Goal: Information Seeking & Learning: Learn about a topic

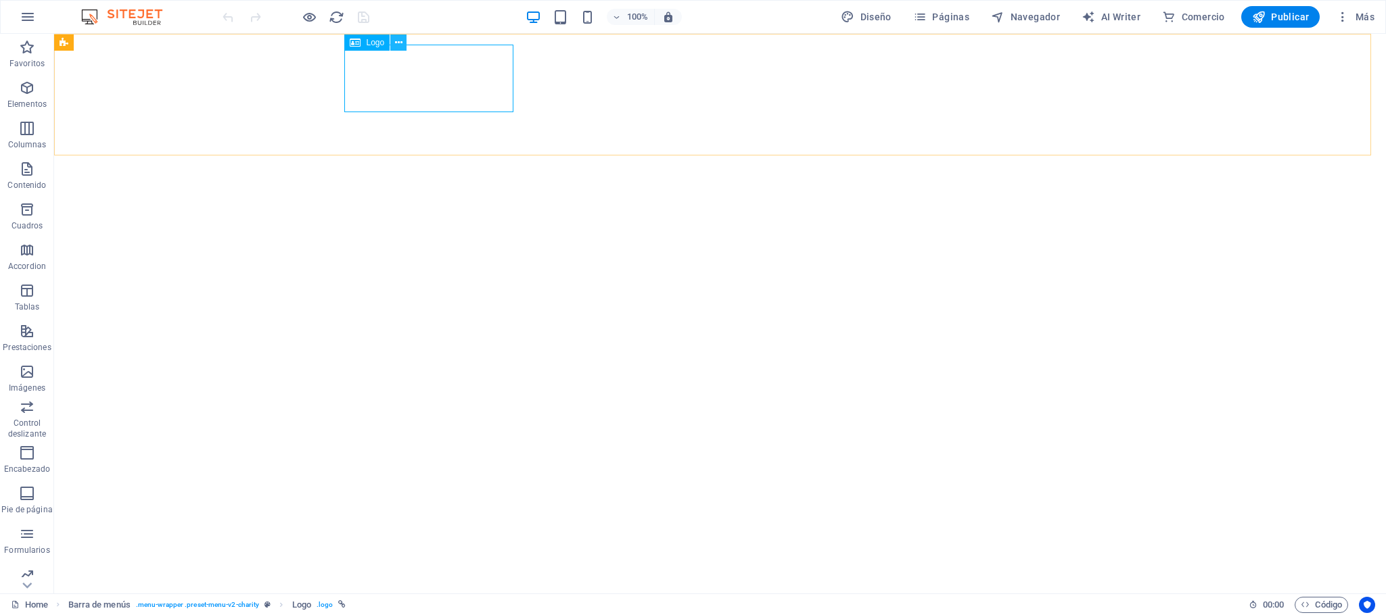
click at [396, 36] on icon at bounding box center [398, 43] width 7 height 14
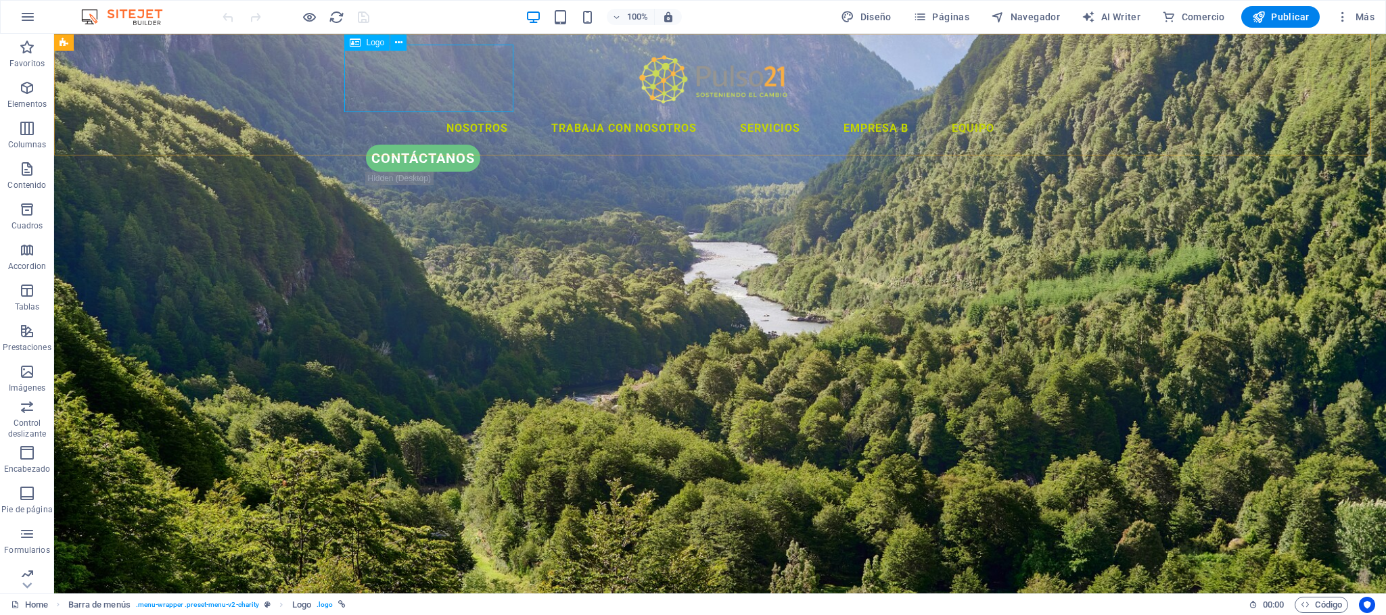
click at [377, 67] on div at bounding box center [720, 79] width 736 height 68
select select "px"
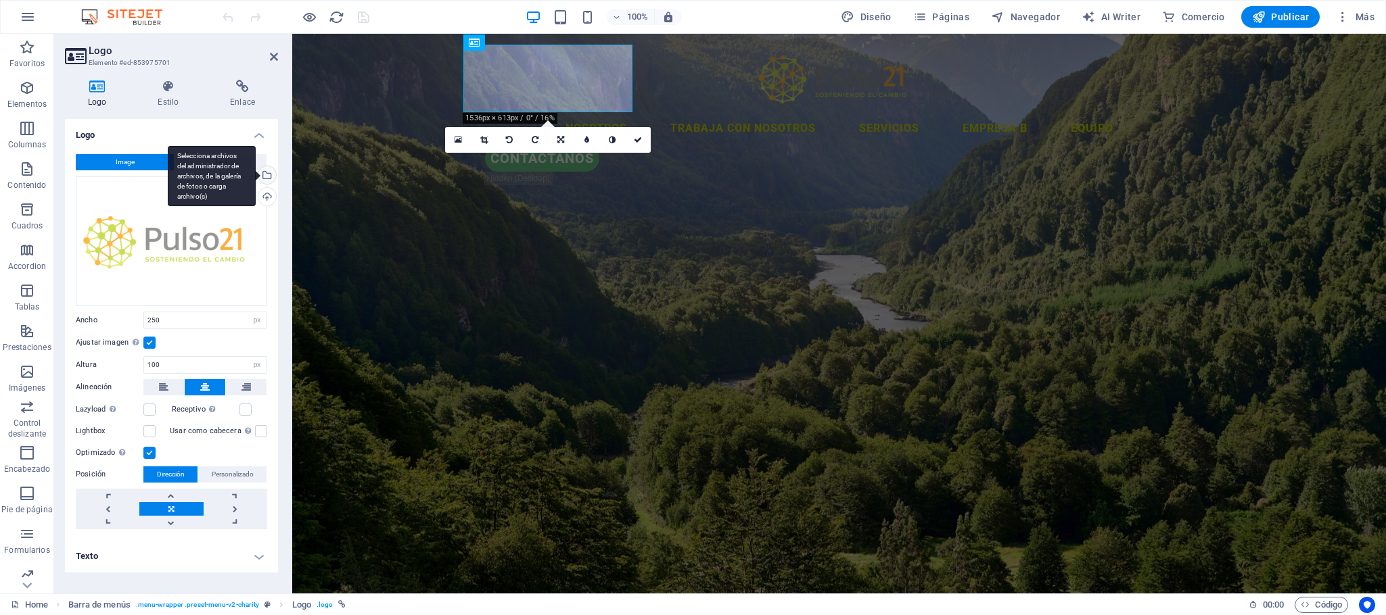
click at [266, 179] on div "Selecciona archivos del administrador de archivos, de la galería de fotos o car…" at bounding box center [266, 176] width 20 height 20
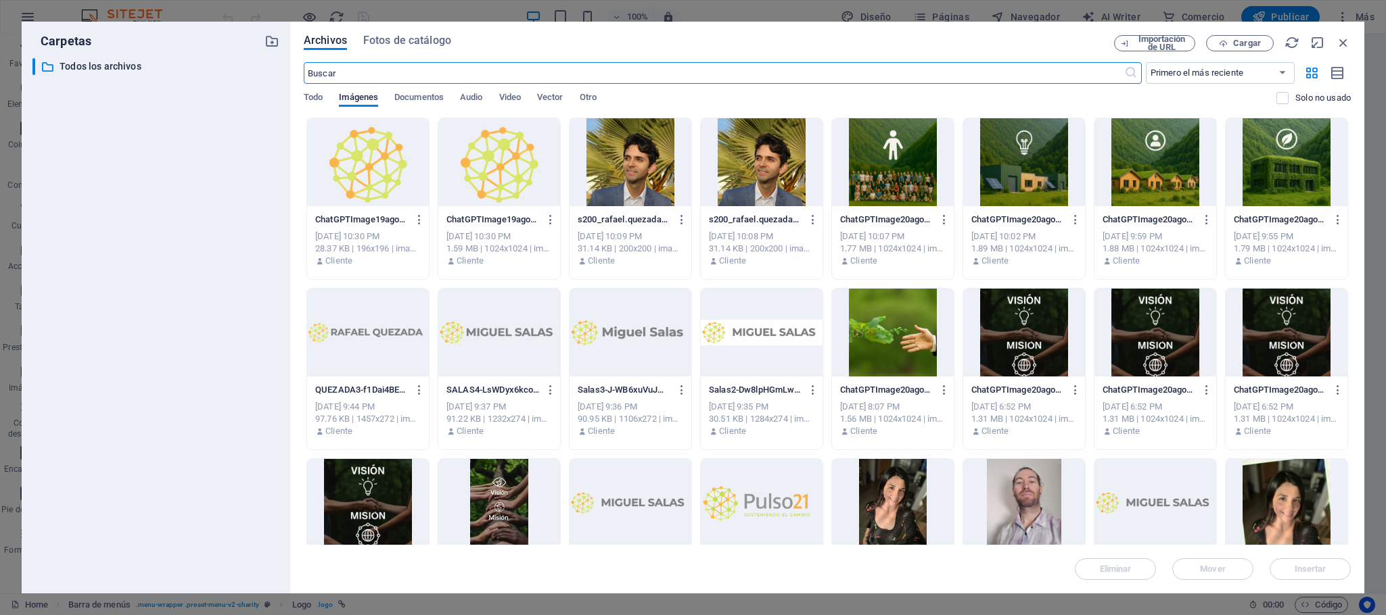
scroll to position [203, 0]
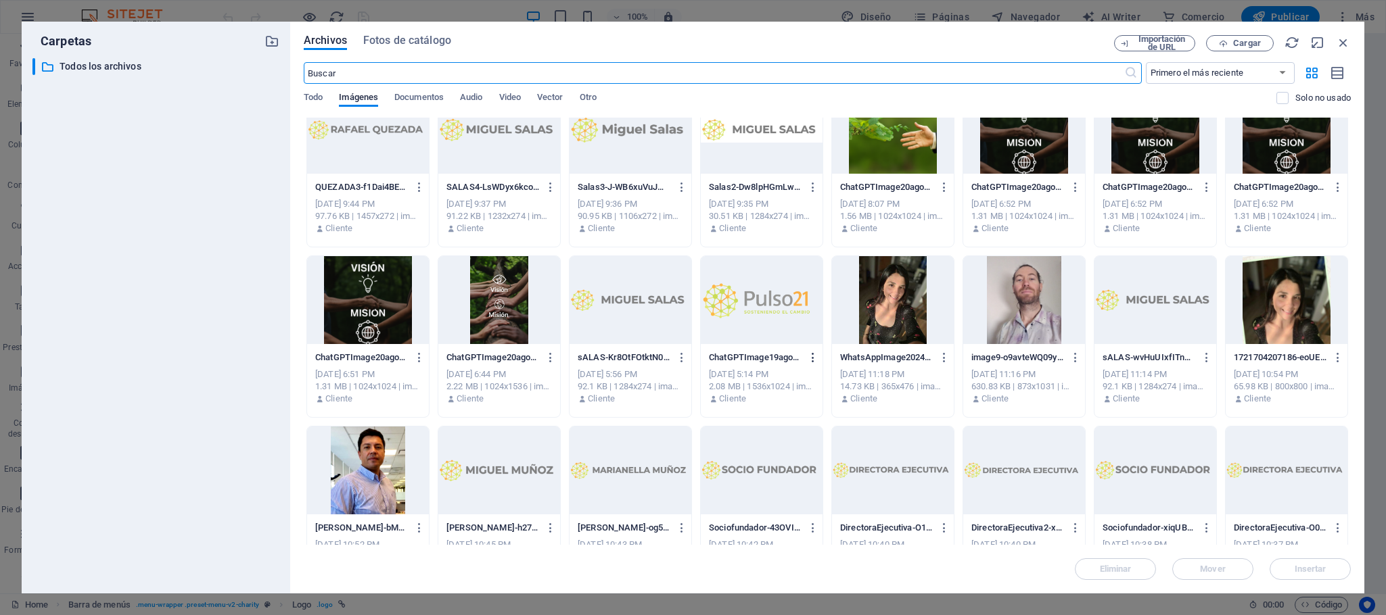
click at [812, 357] on icon "button" at bounding box center [813, 358] width 13 height 12
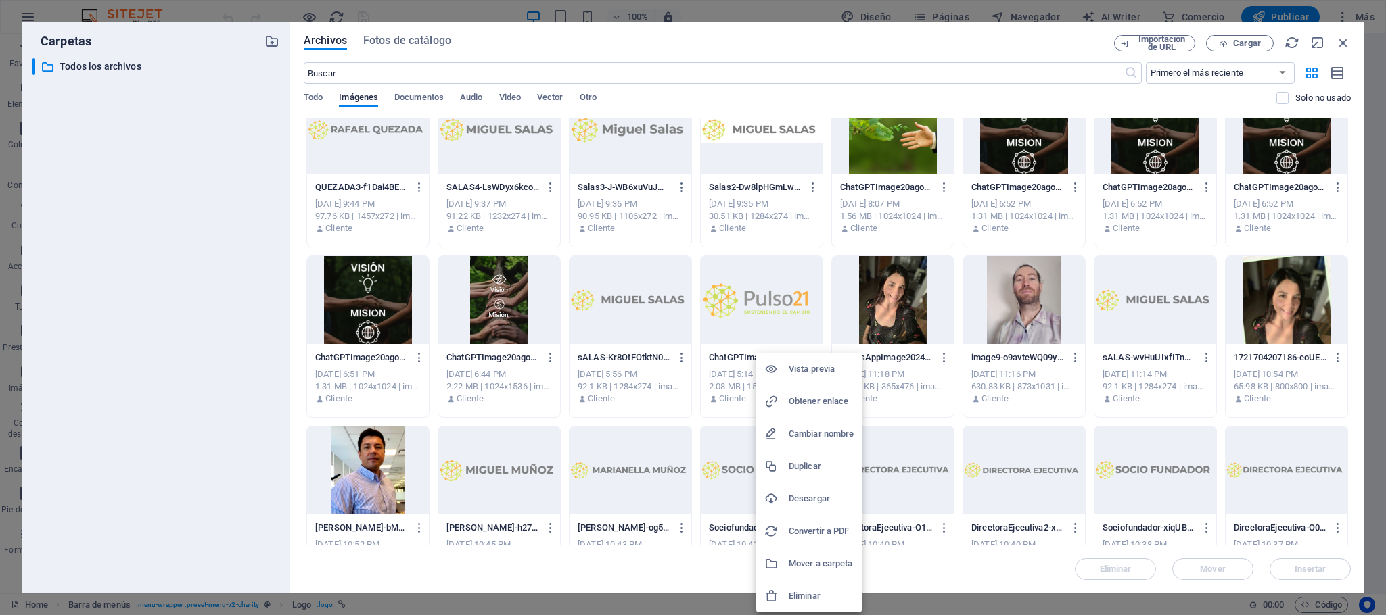
click at [789, 499] on h6 "Descargar" at bounding box center [821, 499] width 65 height 16
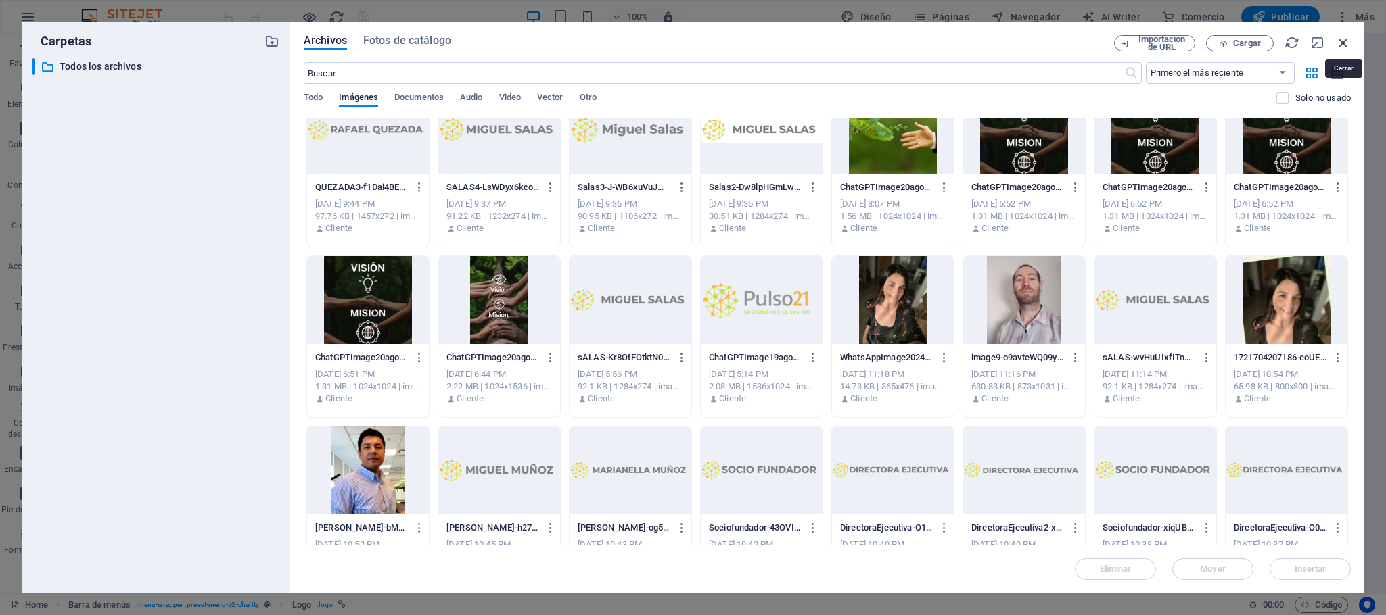
click at [1344, 41] on icon "button" at bounding box center [1343, 42] width 15 height 15
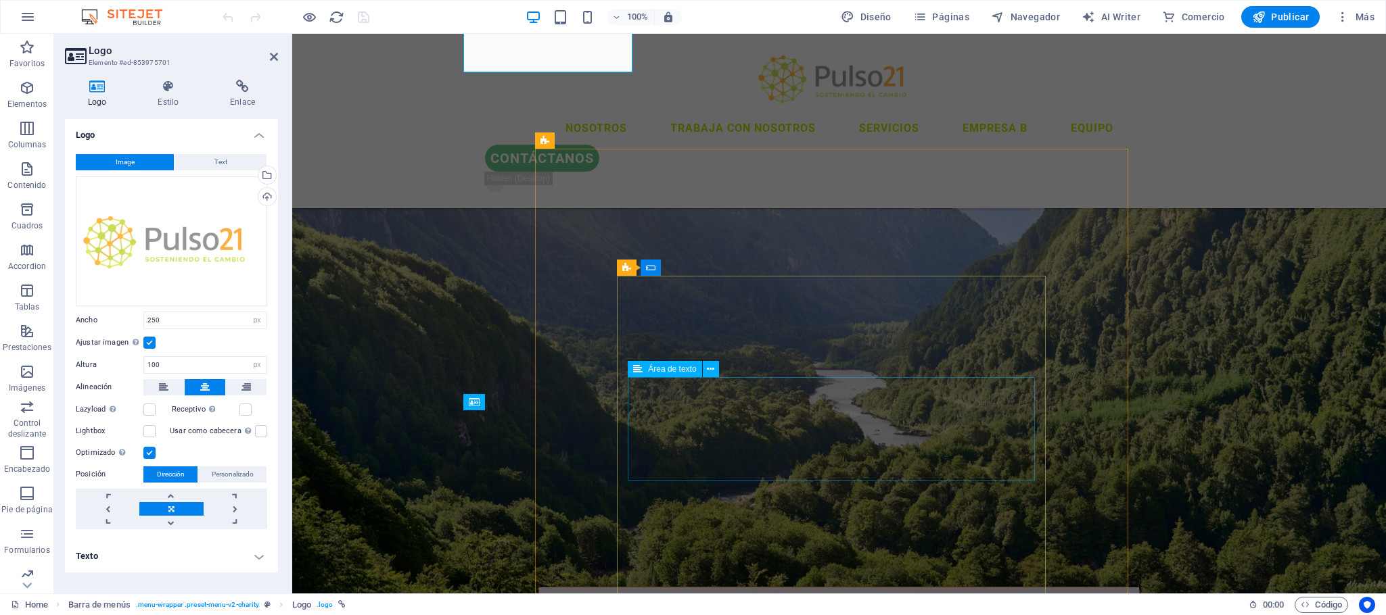
scroll to position [0, 0]
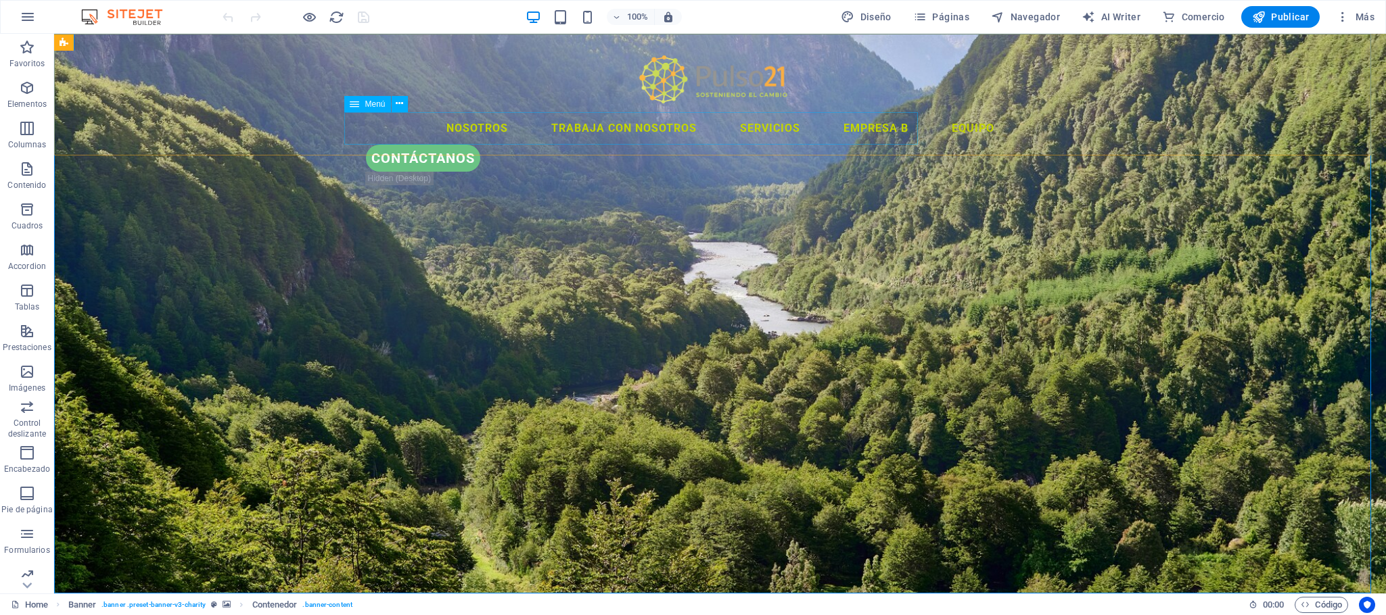
click at [555, 126] on nav "Nosotros trabaja con nosotros servicios empresa b Equipo" at bounding box center [720, 128] width 736 height 32
click at [299, 12] on div at bounding box center [295, 17] width 151 height 22
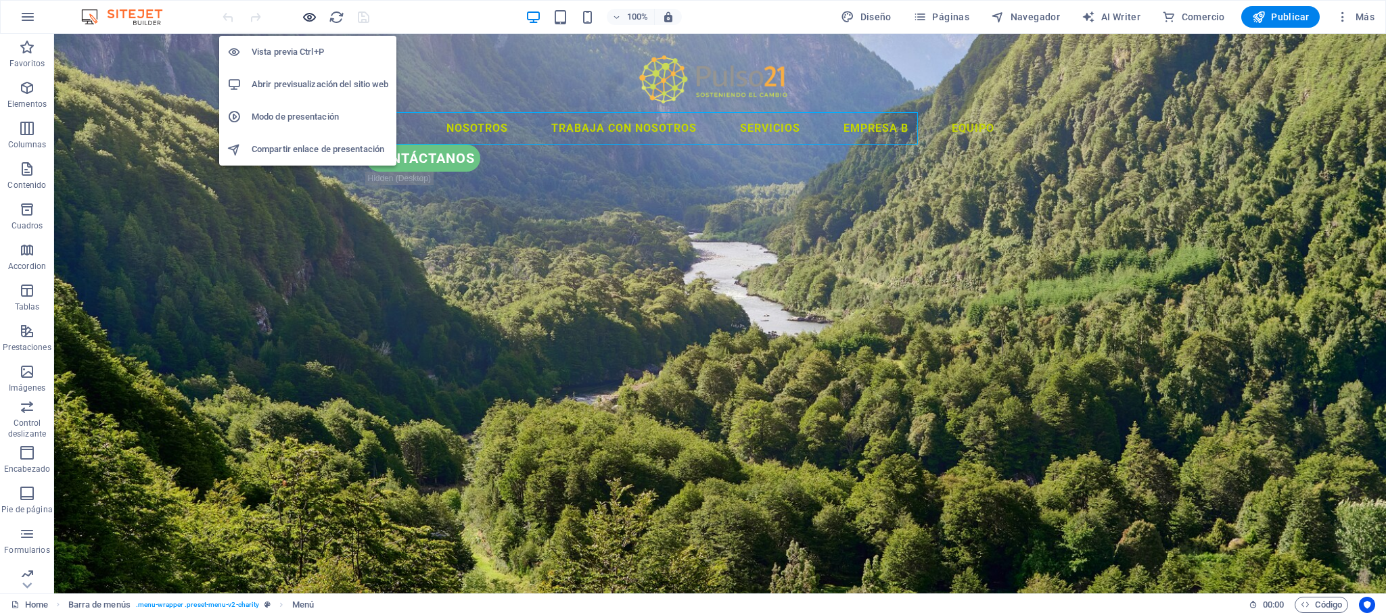
click at [305, 13] on icon "button" at bounding box center [310, 17] width 16 height 16
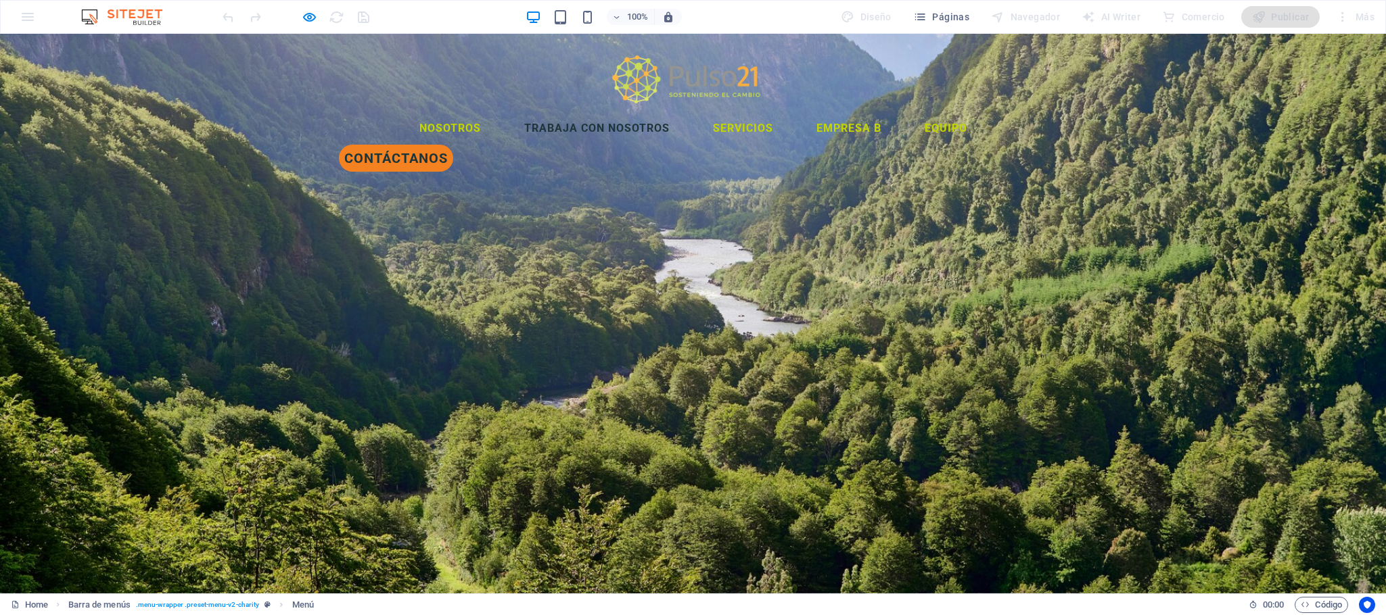
click at [546, 126] on link "trabaja con nosotros" at bounding box center [596, 128] width 167 height 32
click at [408, 122] on link "Nosotros" at bounding box center [449, 128] width 83 height 32
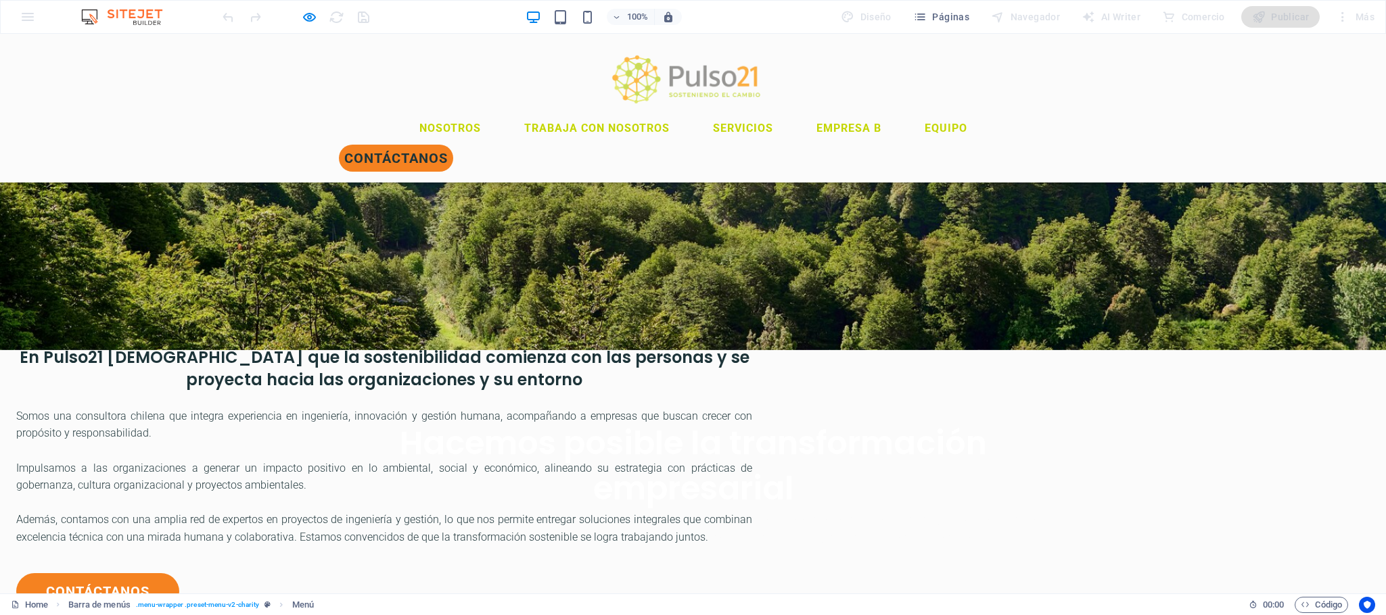
scroll to position [556, 0]
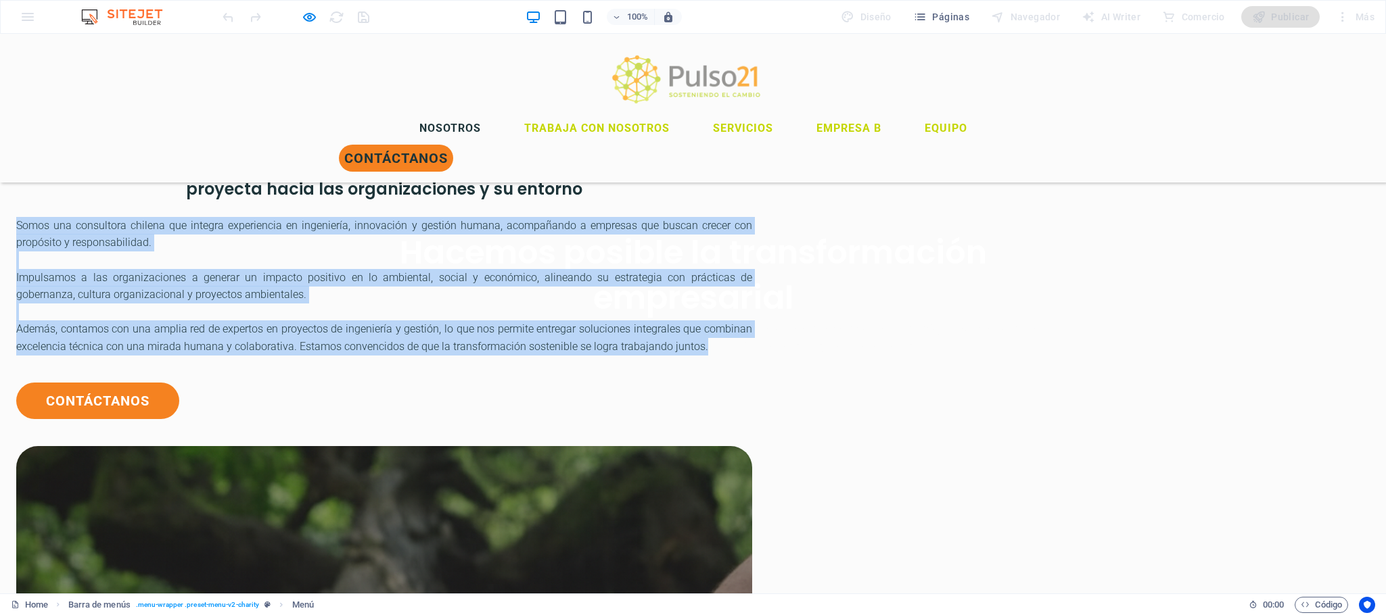
drag, startPoint x: 310, startPoint y: 239, endPoint x: 688, endPoint y: 442, distance: 429.0
click at [688, 442] on div "SOBRE NOSOTROS En Pulso21 [DEMOGRAPHIC_DATA] que la sostenibilidad comienza con…" at bounding box center [693, 627] width 1386 height 1178
copy div "Somos una consultora chilena que integra experiencia en ingeniería, innovación …"
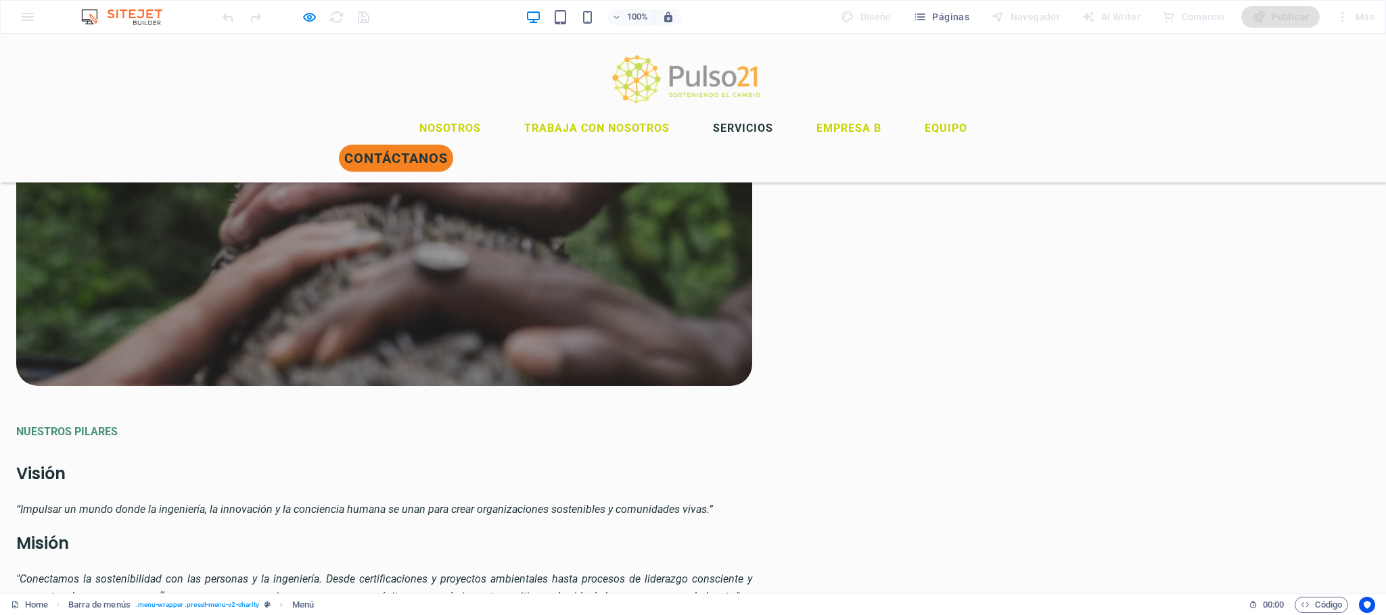
scroll to position [1469, 0]
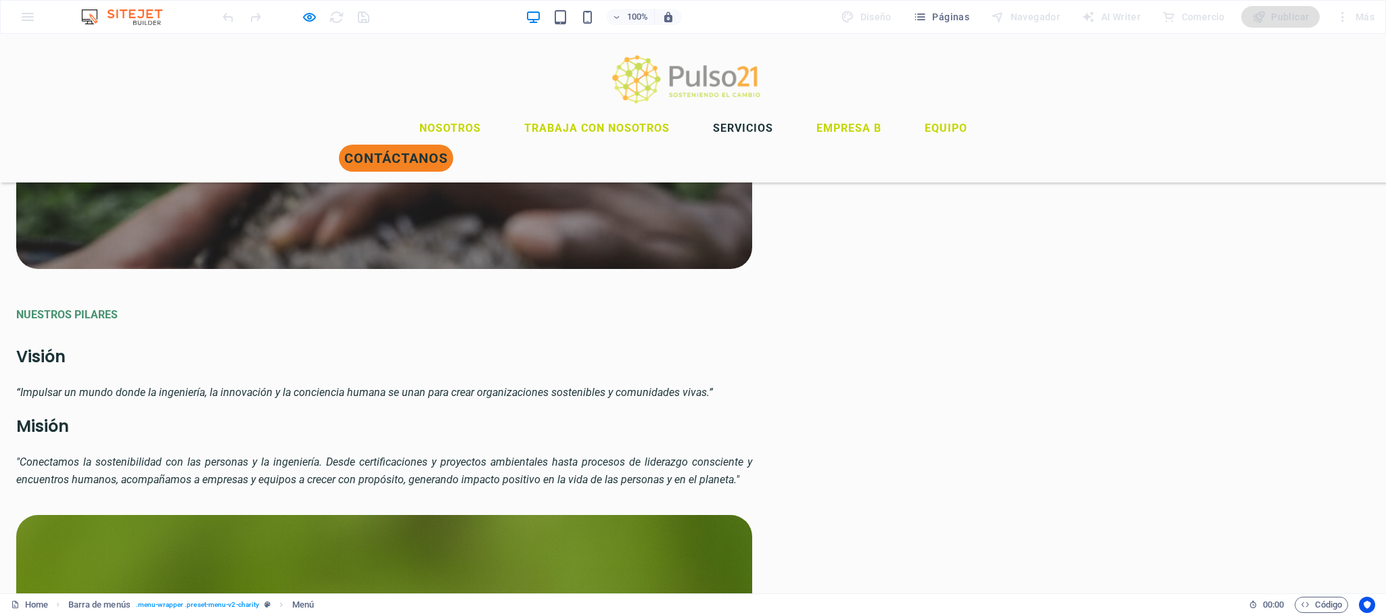
drag, startPoint x: 351, startPoint y: 341, endPoint x: 540, endPoint y: 366, distance: 191.0
copy h5 "Certificaciones y Gestión Ambiental"
drag, startPoint x: 609, startPoint y: 346, endPoint x: 767, endPoint y: 381, distance: 162.3
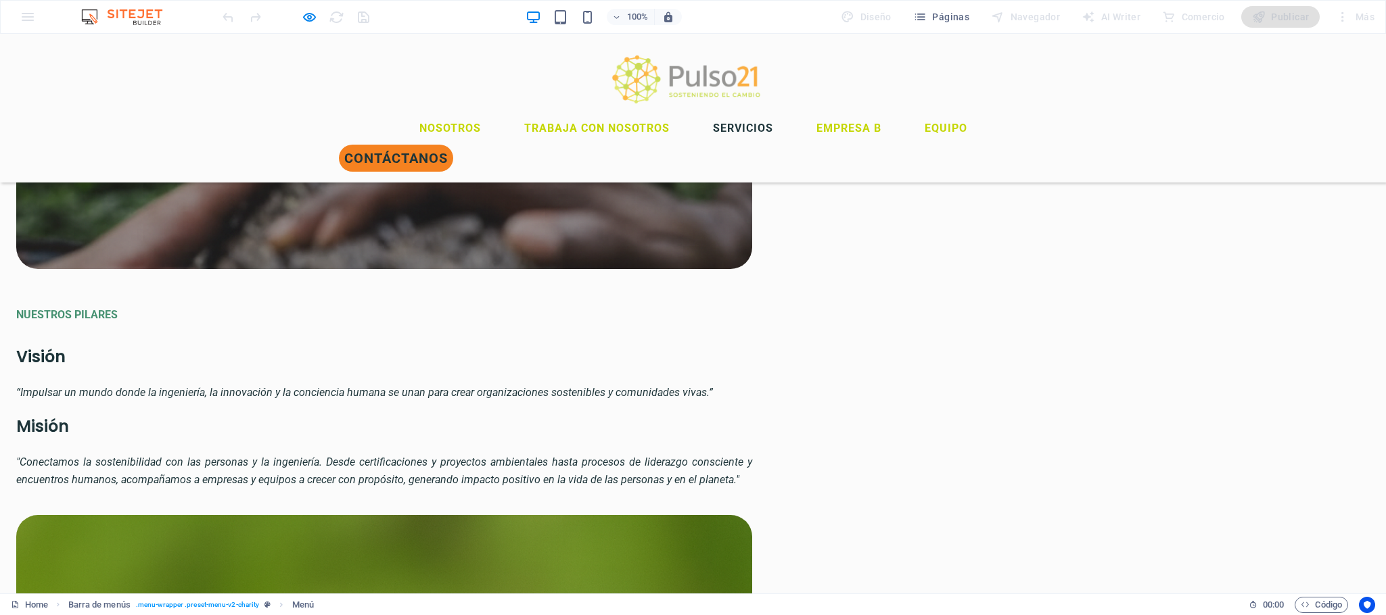
copy h5 "Liderazgo Consciente y Transformación Organizacional"
drag, startPoint x: 840, startPoint y: 341, endPoint x: 1015, endPoint y: 367, distance: 177.1
copy h5 "Ingeniería con Innovación y Propósito"
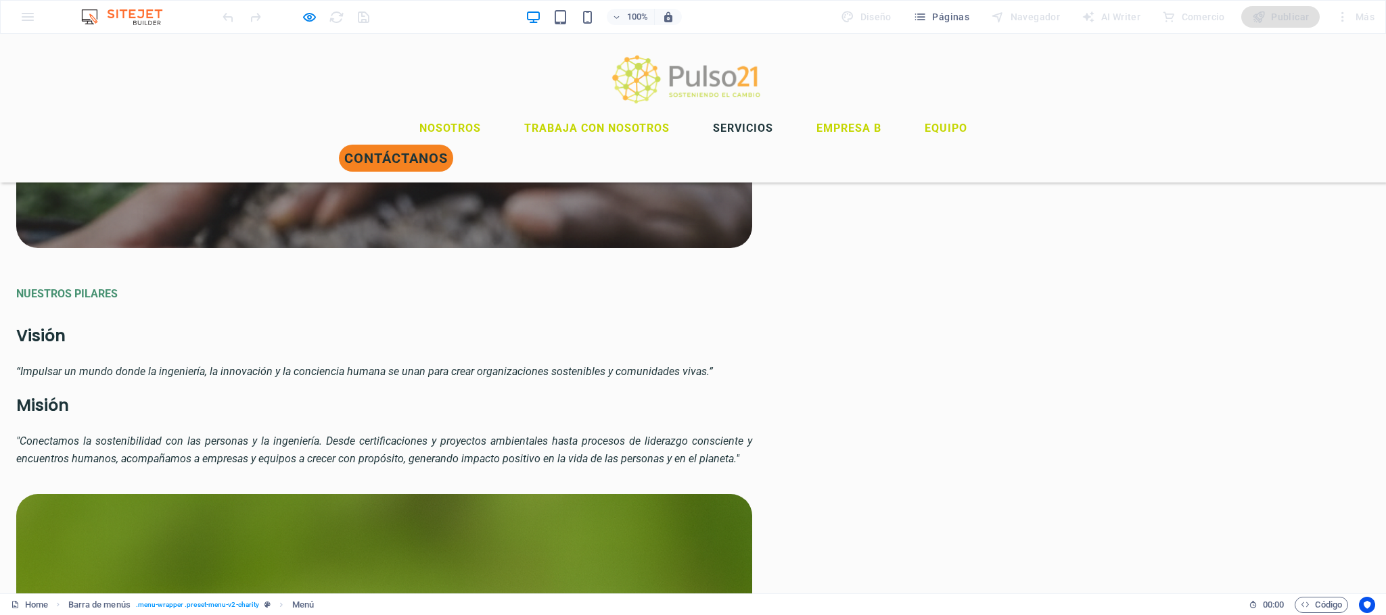
scroll to position [1516, 0]
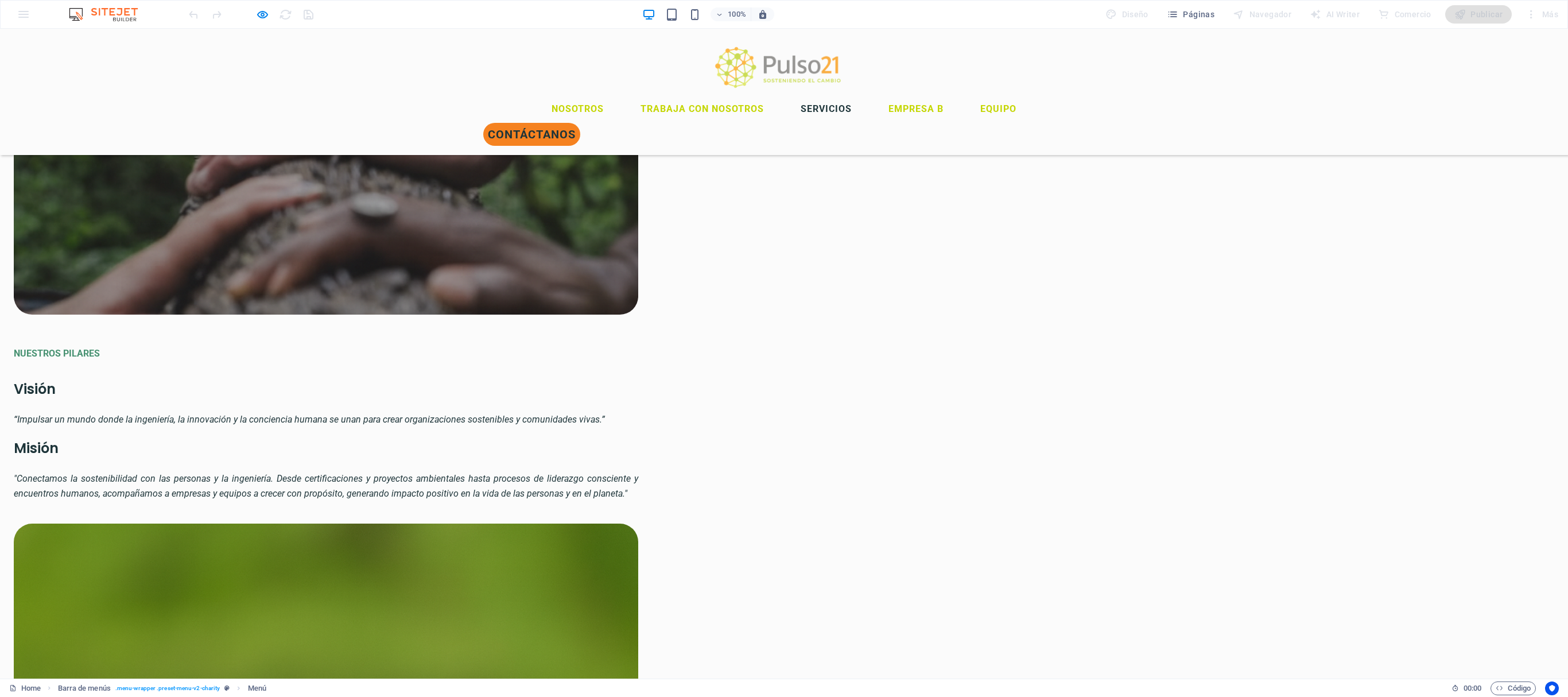
scroll to position [1329, 0]
